Goal: Navigation & Orientation: Find specific page/section

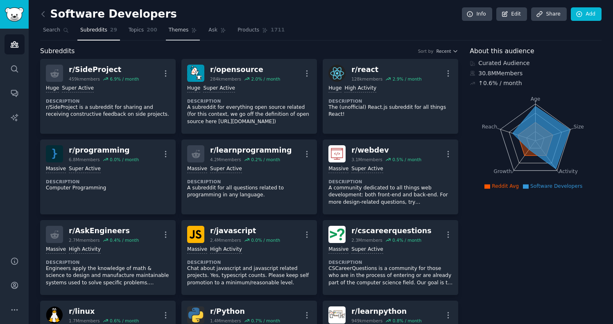
click at [176, 27] on span "Themes" at bounding box center [179, 30] width 20 height 7
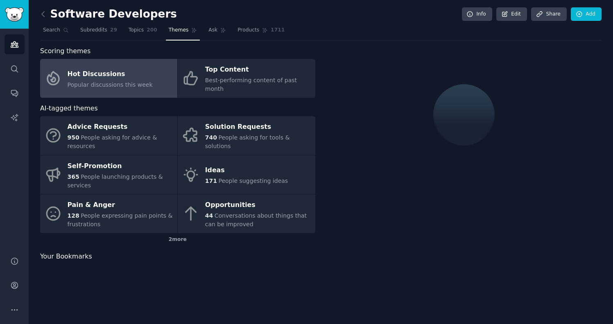
click at [138, 31] on span "Topics" at bounding box center [136, 30] width 15 height 7
click at [40, 33] on link "Search" at bounding box center [56, 32] width 32 height 17
